Goal: Navigation & Orientation: Find specific page/section

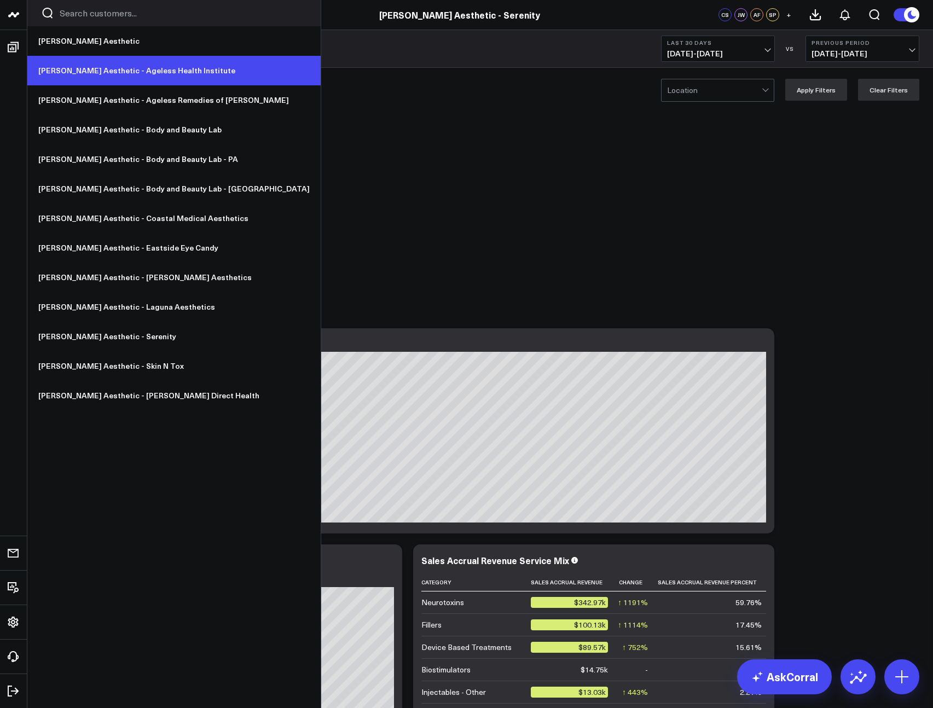
click at [129, 68] on link "[PERSON_NAME] Aesthetic - Ageless Health Institute" at bounding box center [173, 71] width 293 height 30
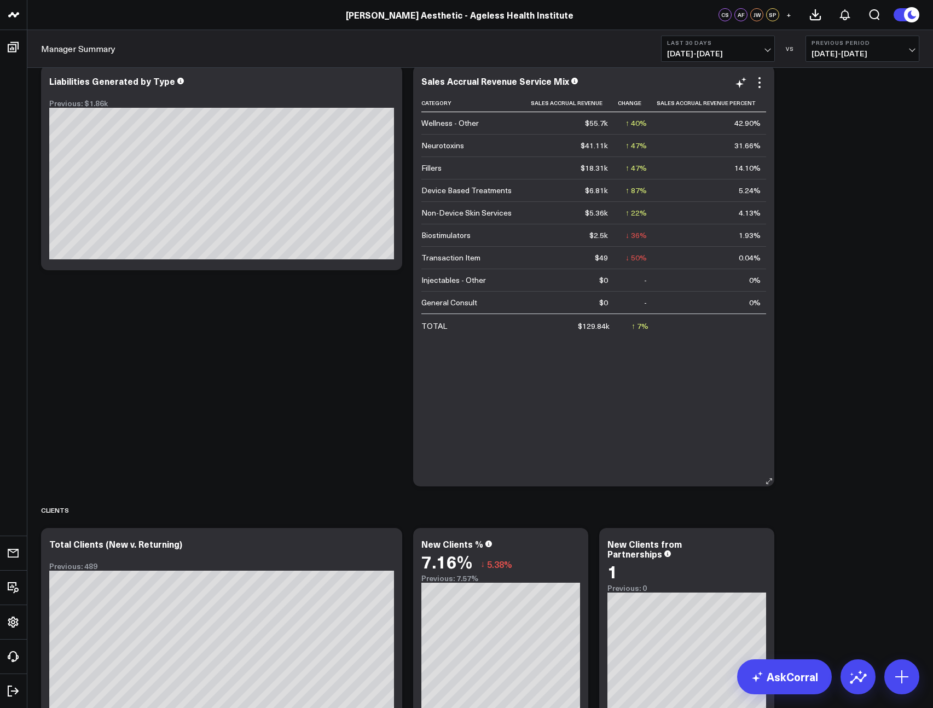
scroll to position [457, 0]
